Goal: Task Accomplishment & Management: Use online tool/utility

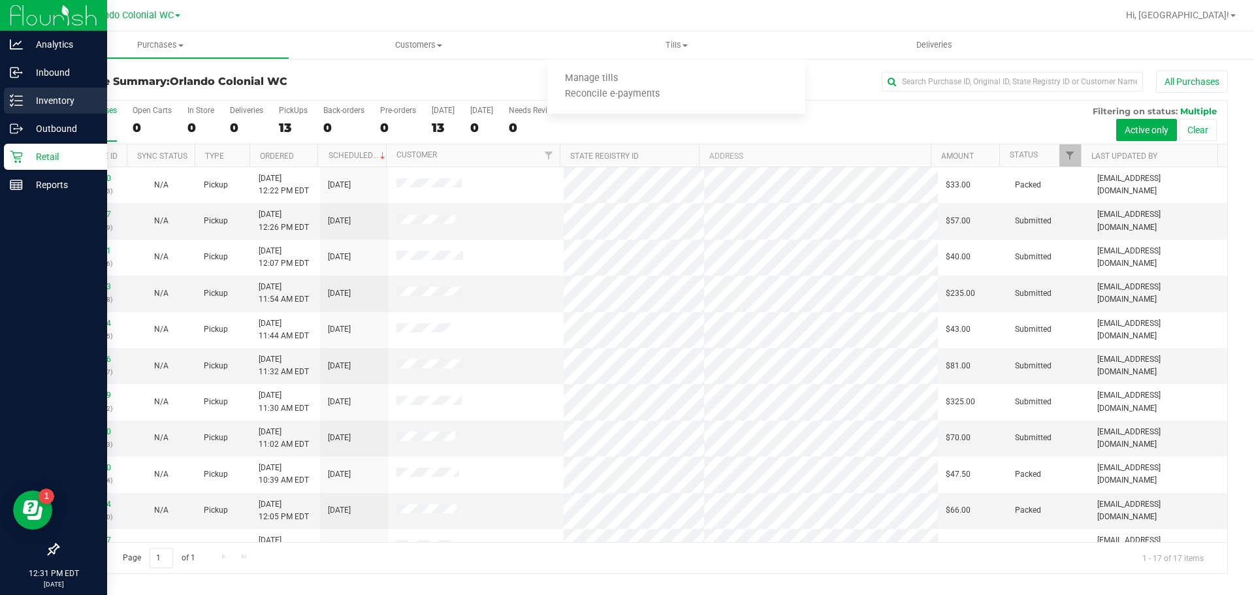
click at [10, 104] on icon at bounding box center [11, 105] width 3 height 2
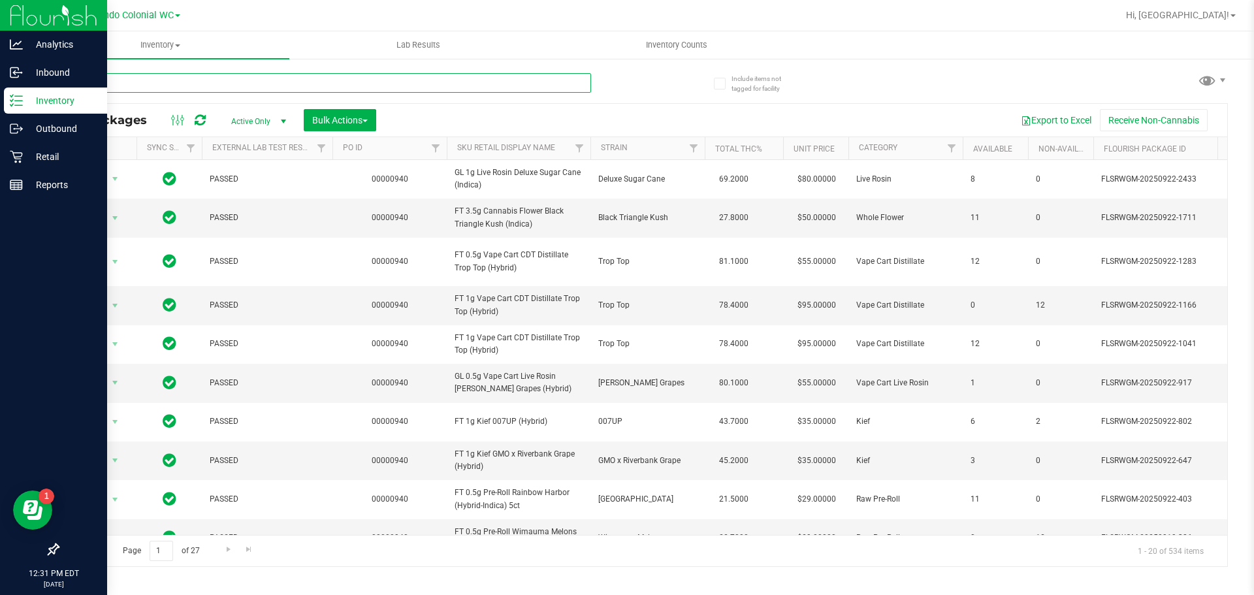
click at [317, 80] on input "text" at bounding box center [323, 83] width 533 height 20
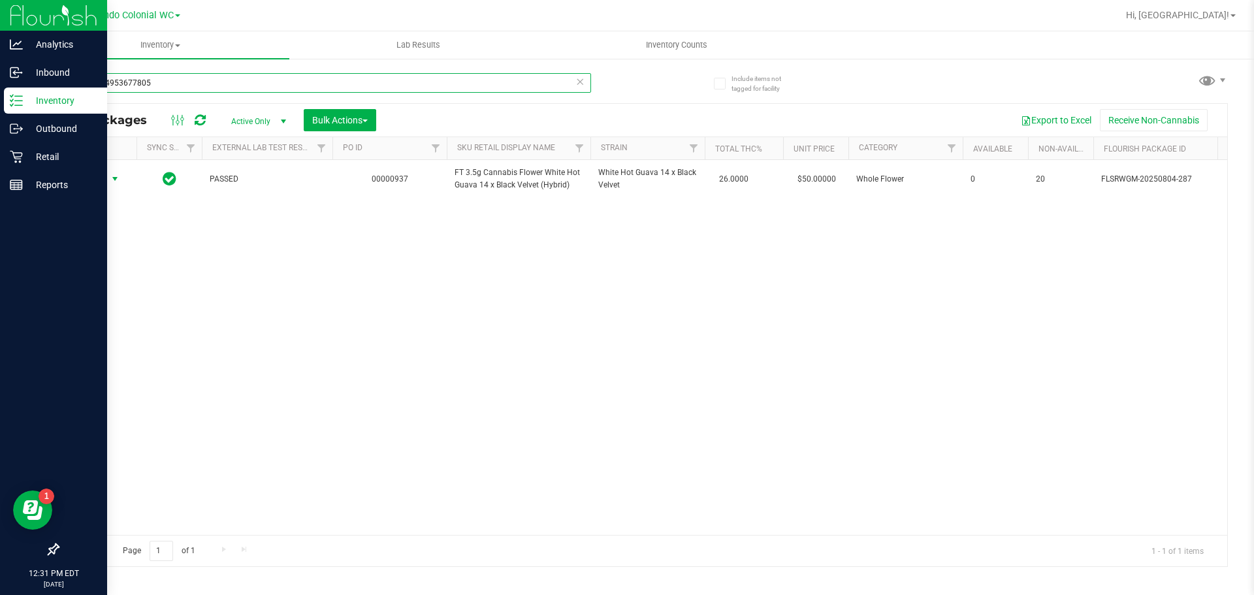
type input "1255844953677805"
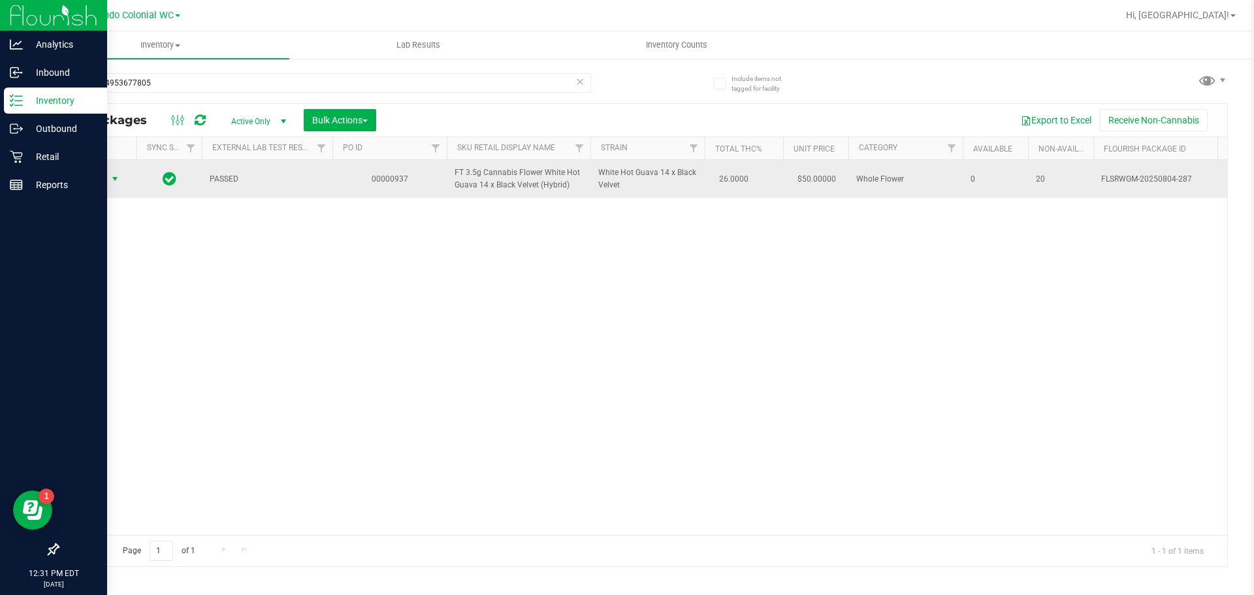
drag, startPoint x: 88, startPoint y: 193, endPoint x: 82, endPoint y: 180, distance: 14.3
click at [82, 180] on span "Action" at bounding box center [88, 179] width 35 height 18
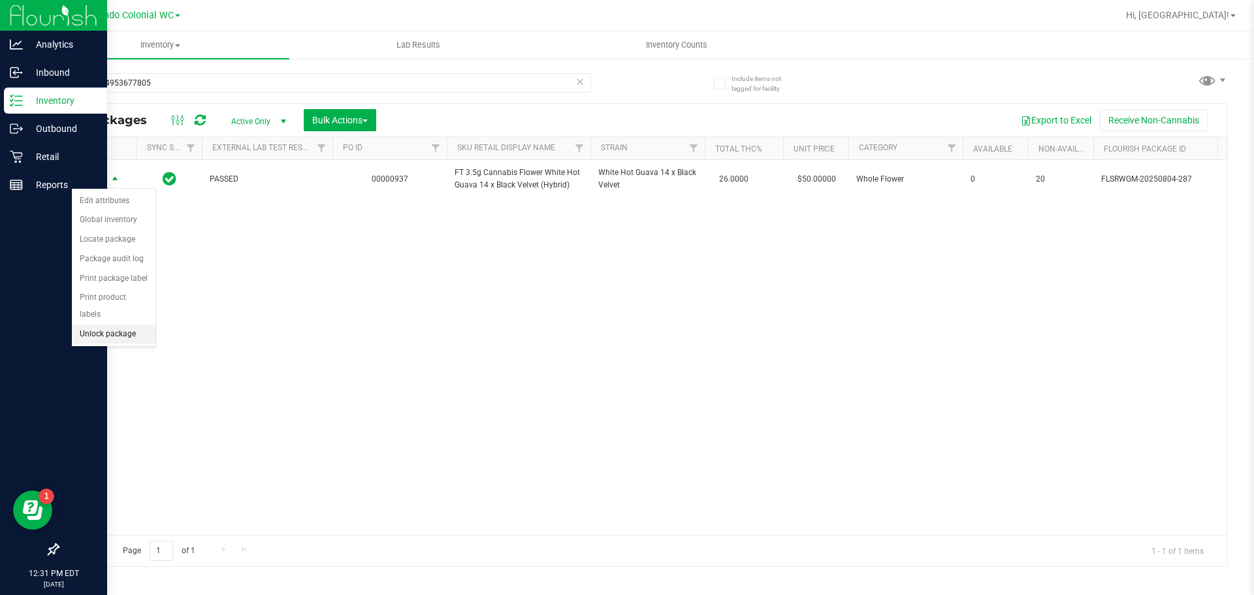
click at [121, 325] on li "Unlock package" at bounding box center [114, 335] width 84 height 20
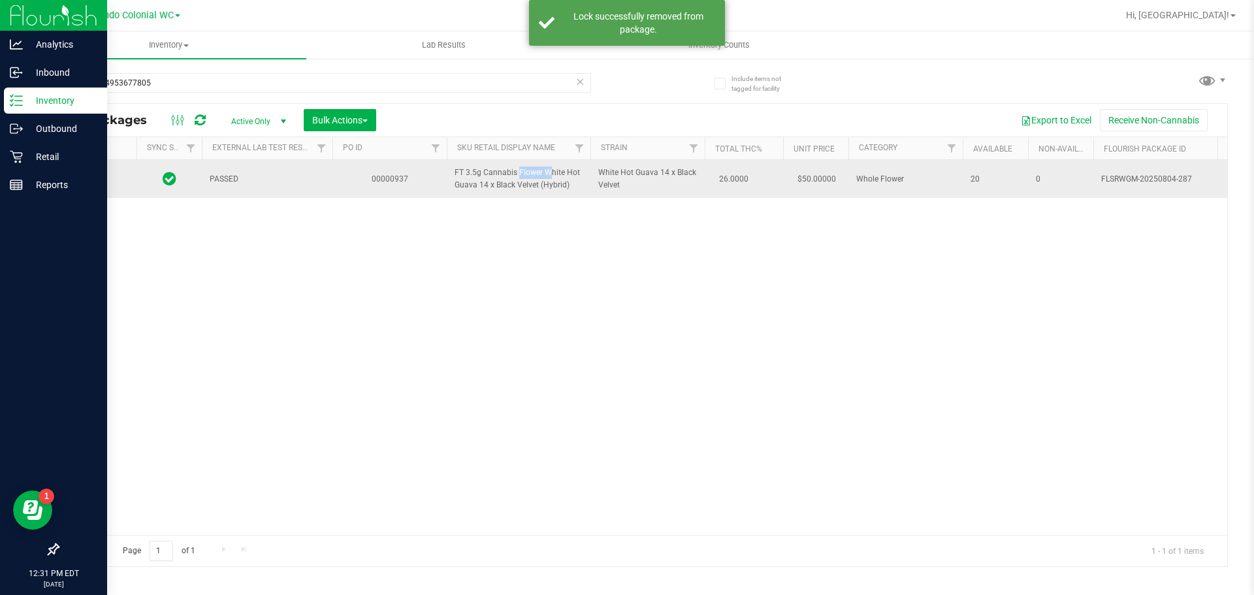
click at [503, 170] on span "FT 3.5g Cannabis Flower White Hot Guava 14 x Black Velvet (Hybrid)" at bounding box center [518, 179] width 128 height 25
click at [502, 171] on span "FT 3.5g Cannabis Flower White Hot Guava 14 x Black Velvet (Hybrid)" at bounding box center [518, 179] width 128 height 25
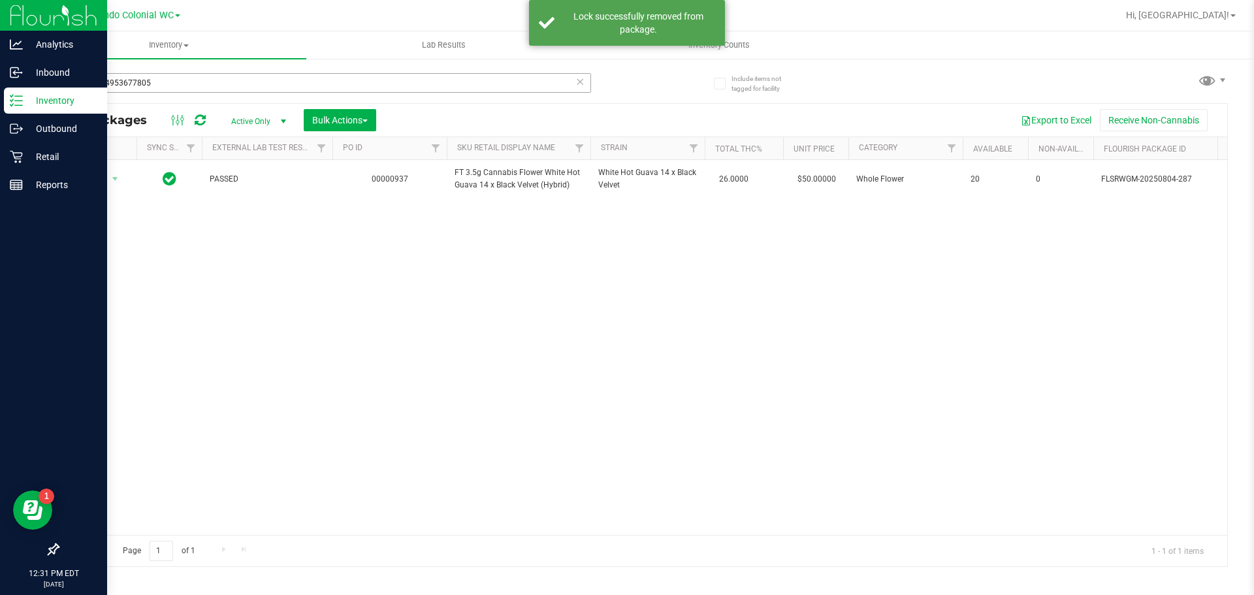
drag, startPoint x: 407, startPoint y: 101, endPoint x: 410, endPoint y: 89, distance: 11.6
click at [407, 100] on div "1255844953677805" at bounding box center [323, 88] width 533 height 30
click at [410, 89] on input "1255844953677805" at bounding box center [323, 83] width 533 height 20
click at [411, 89] on input "1255844953677805" at bounding box center [323, 83] width 533 height 20
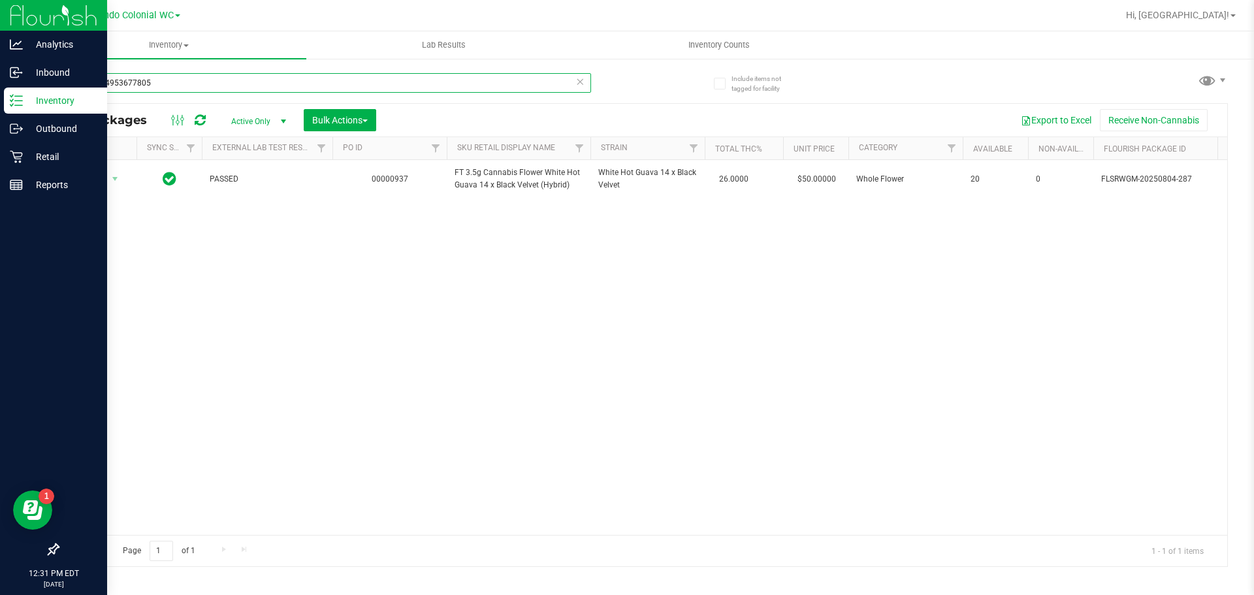
paste input "FT 3.5g Cannabis Flower White Hot Guava 14 x Black Velvet (Hybrid)"
type input "FT 3.5g Cannabis Flower White Hot Guava 14 x Black Velvet (Hybrid)"
